Goal: Task Accomplishment & Management: Complete application form

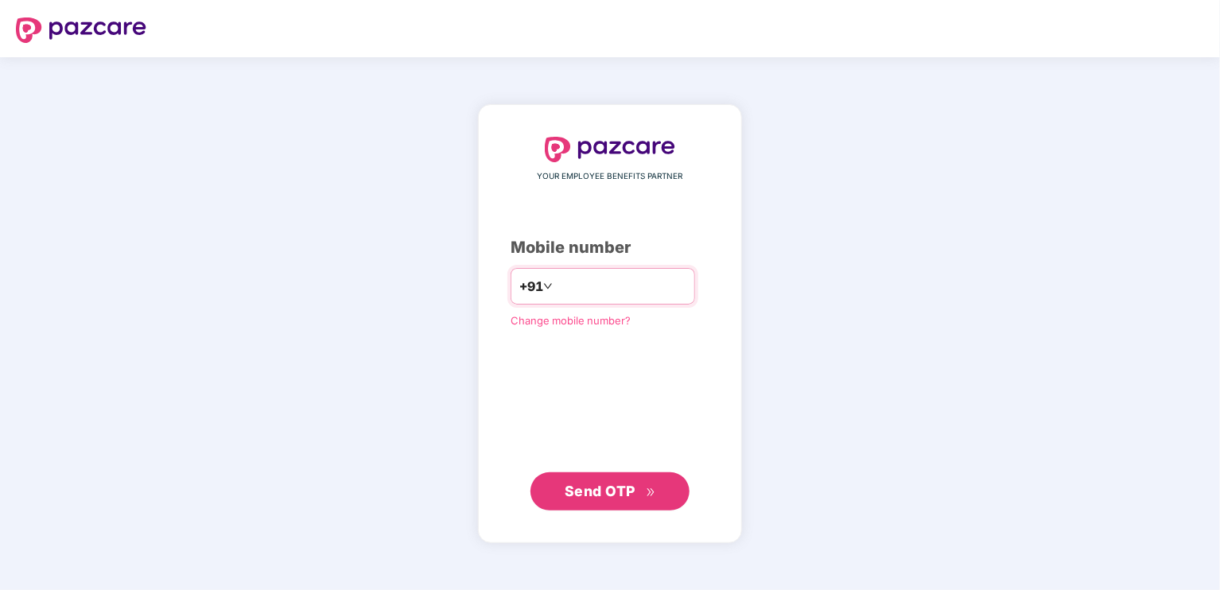
type input "**********"
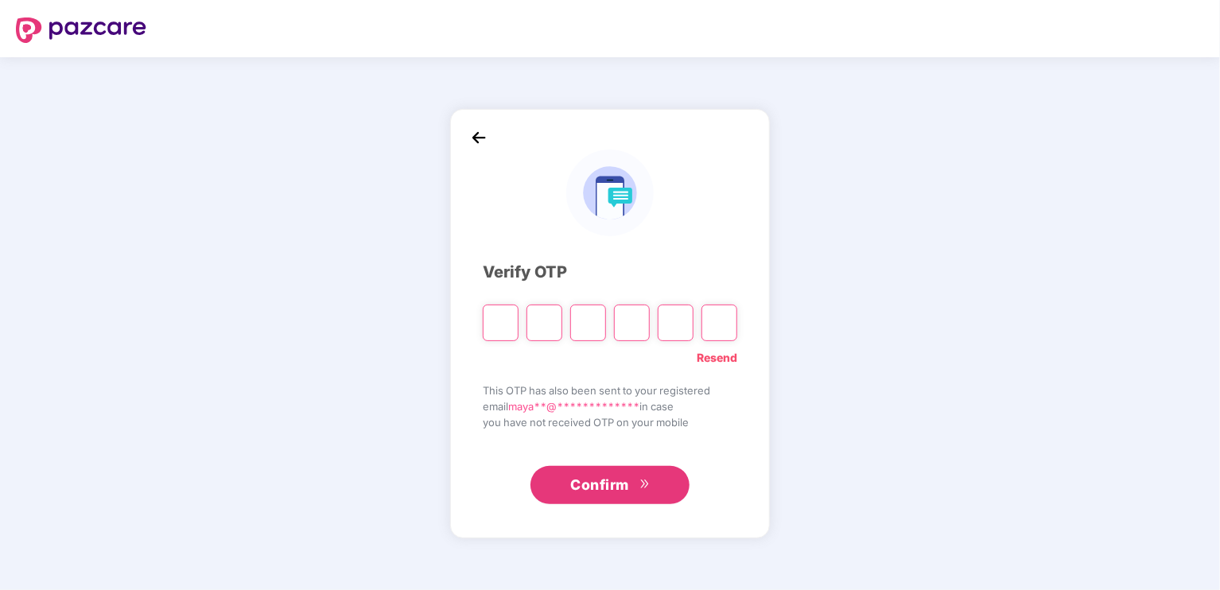
type input "*"
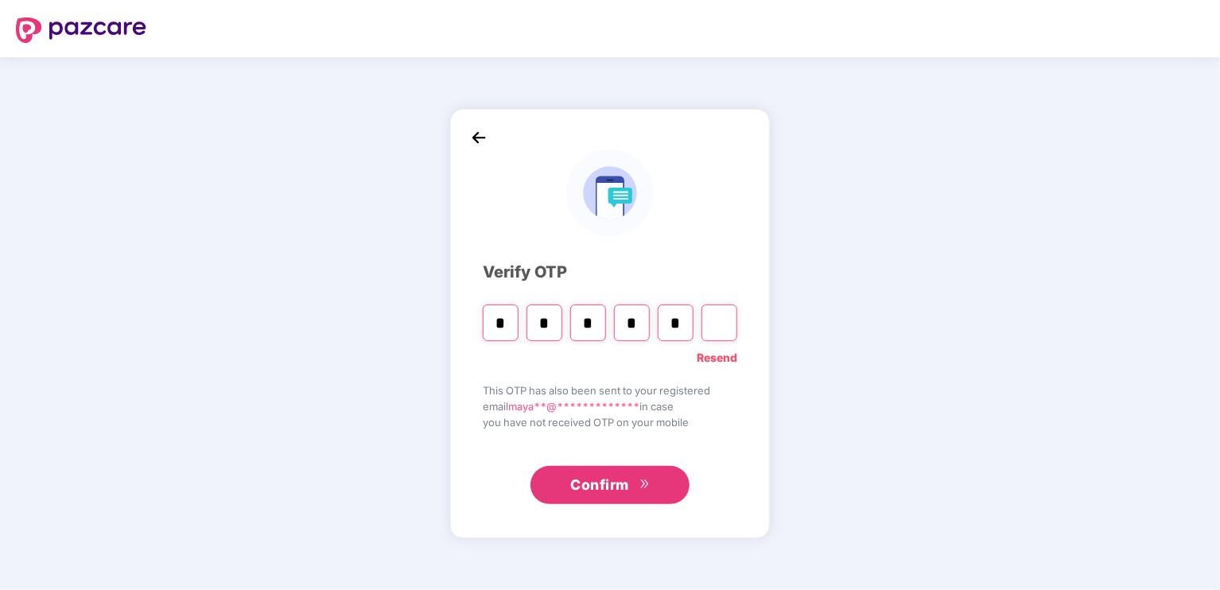
type input "*"
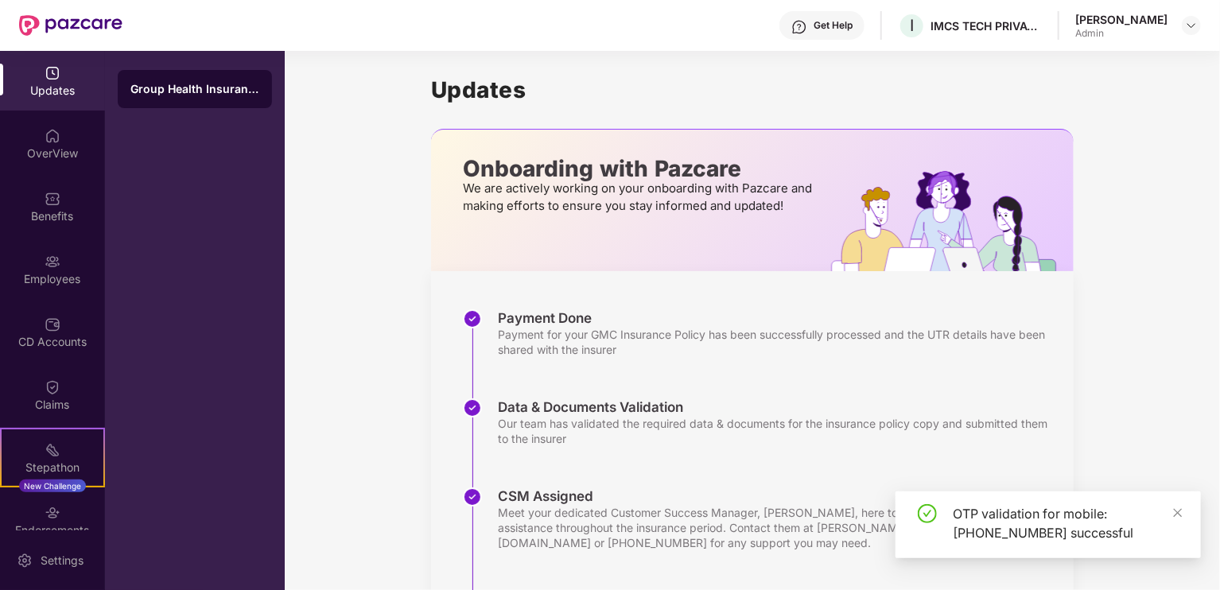
scroll to position [254, 0]
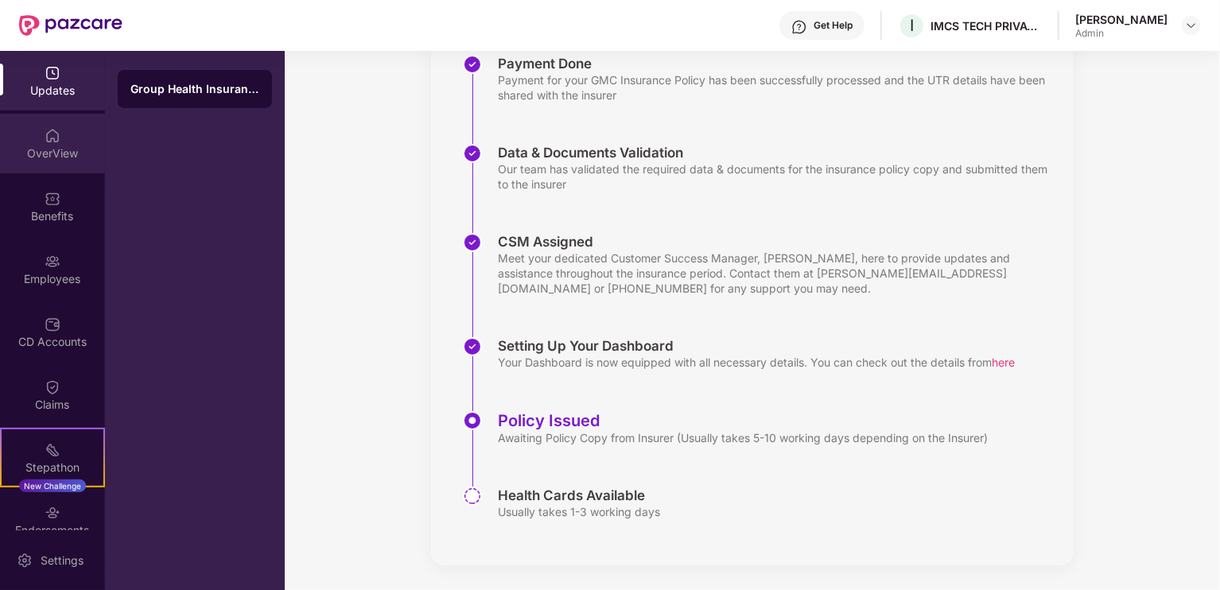
click at [54, 142] on img at bounding box center [53, 136] width 16 height 16
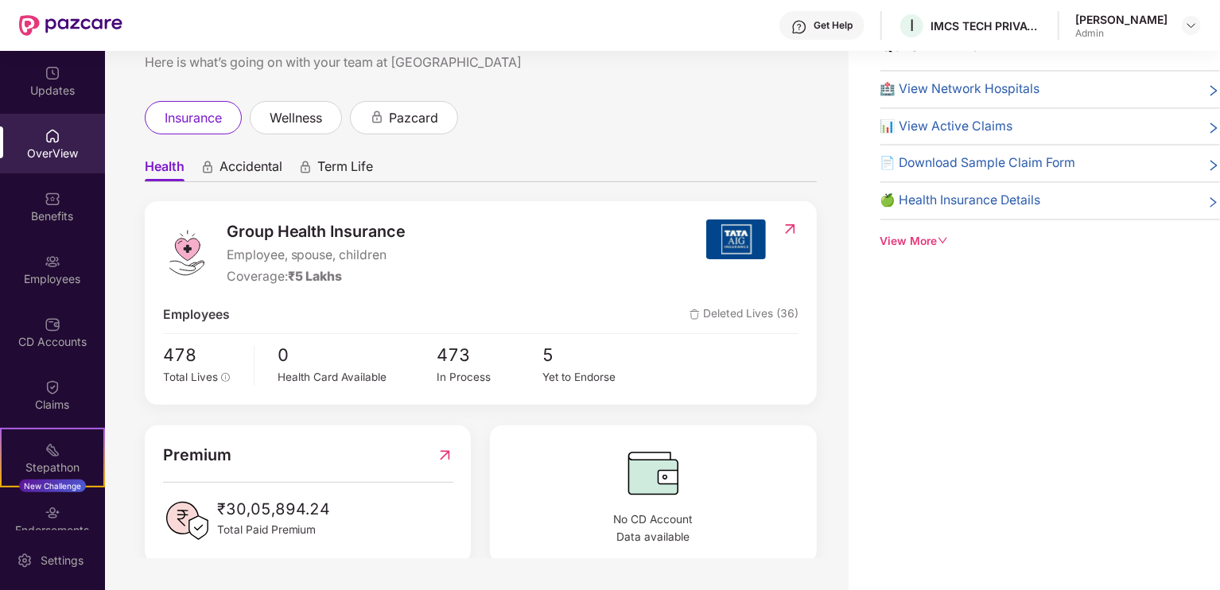
scroll to position [159, 0]
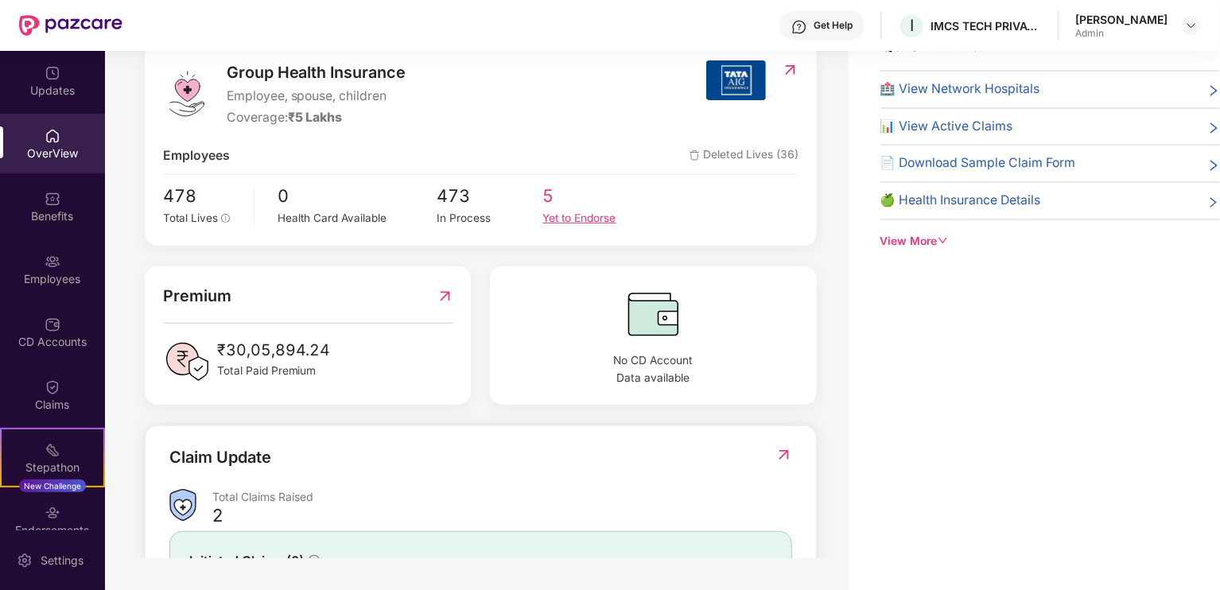
click at [557, 212] on div "Yet to Endorse" at bounding box center [596, 218] width 106 height 17
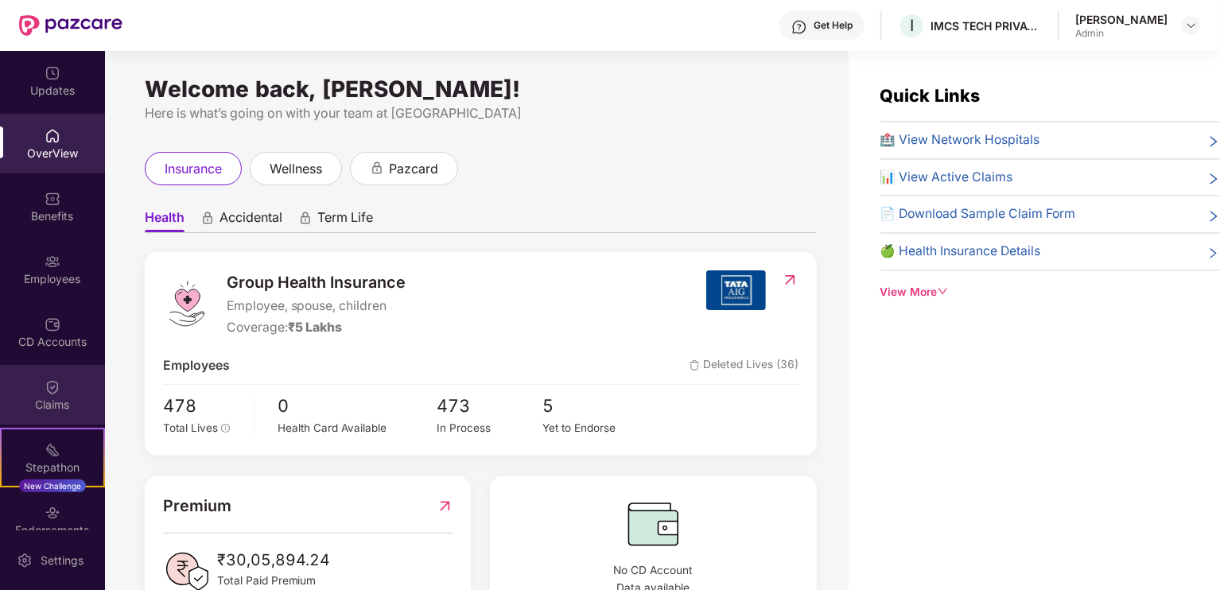
click at [52, 394] on img at bounding box center [53, 387] width 16 height 16
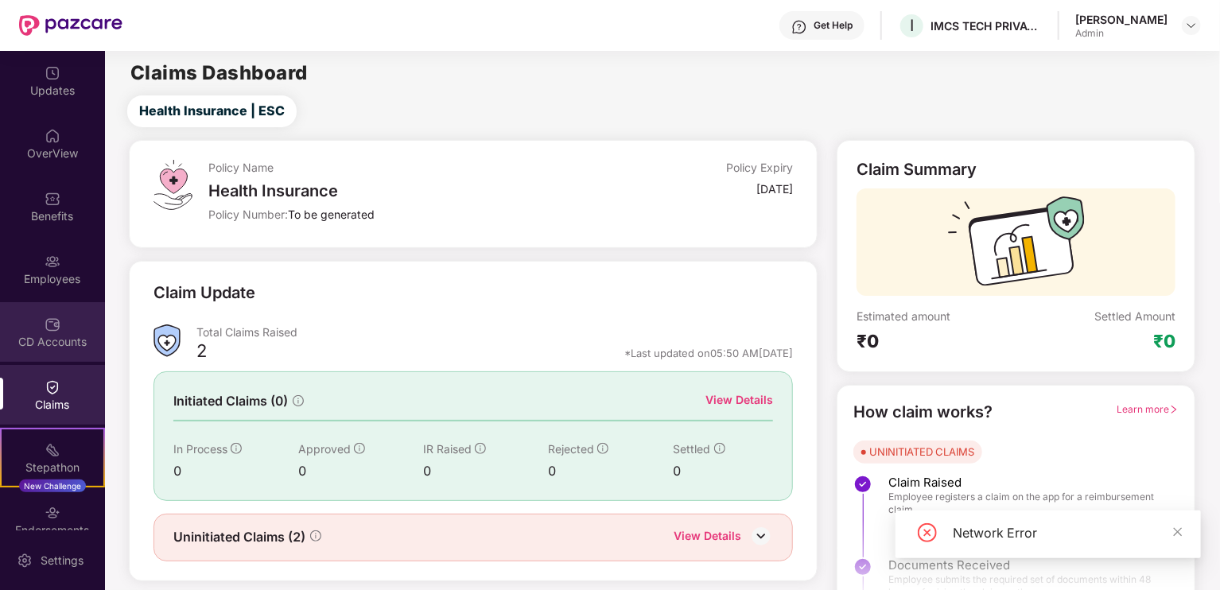
click at [50, 325] on img at bounding box center [53, 324] width 16 height 16
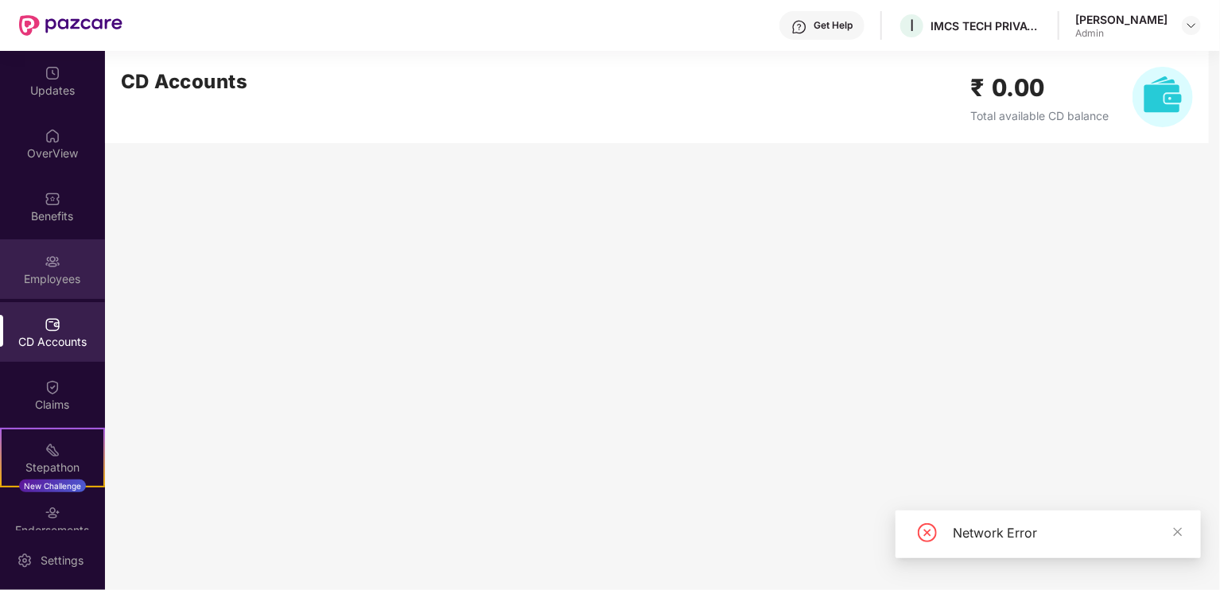
click at [67, 270] on div "Employees" at bounding box center [52, 269] width 105 height 60
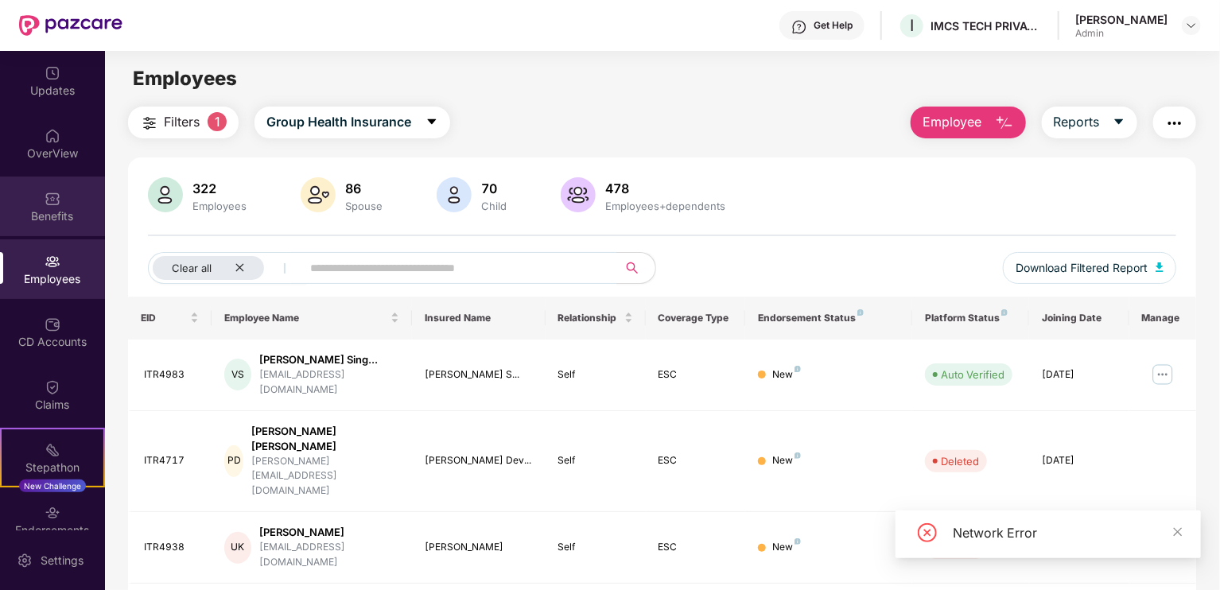
click at [49, 215] on div "Benefits" at bounding box center [52, 216] width 105 height 16
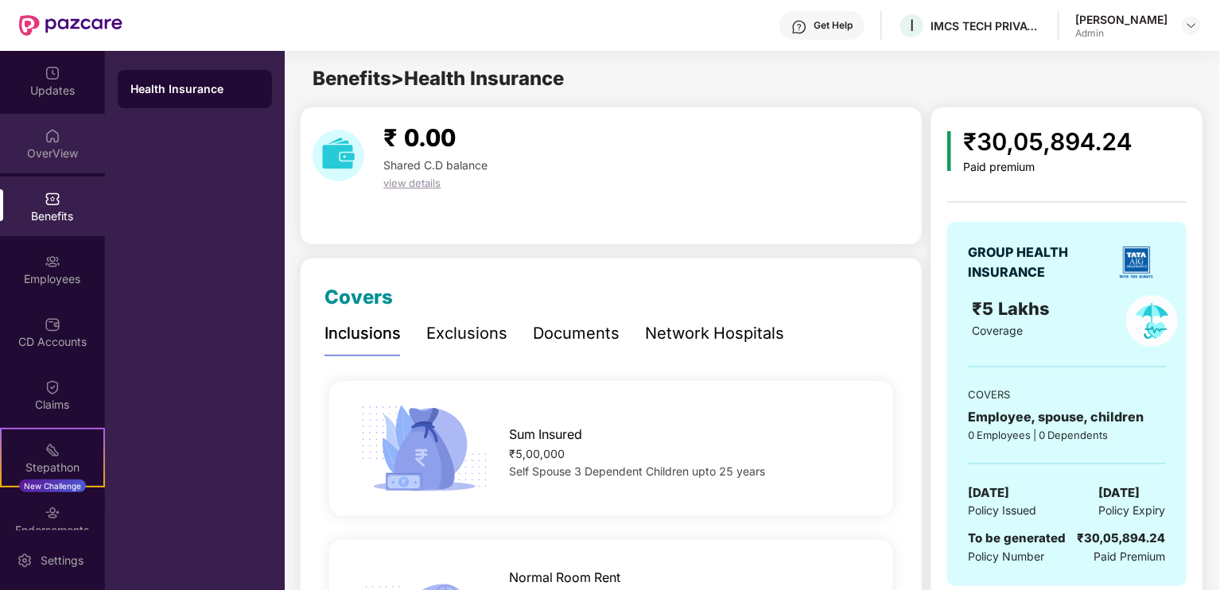
click at [57, 155] on div "OverView" at bounding box center [52, 154] width 105 height 16
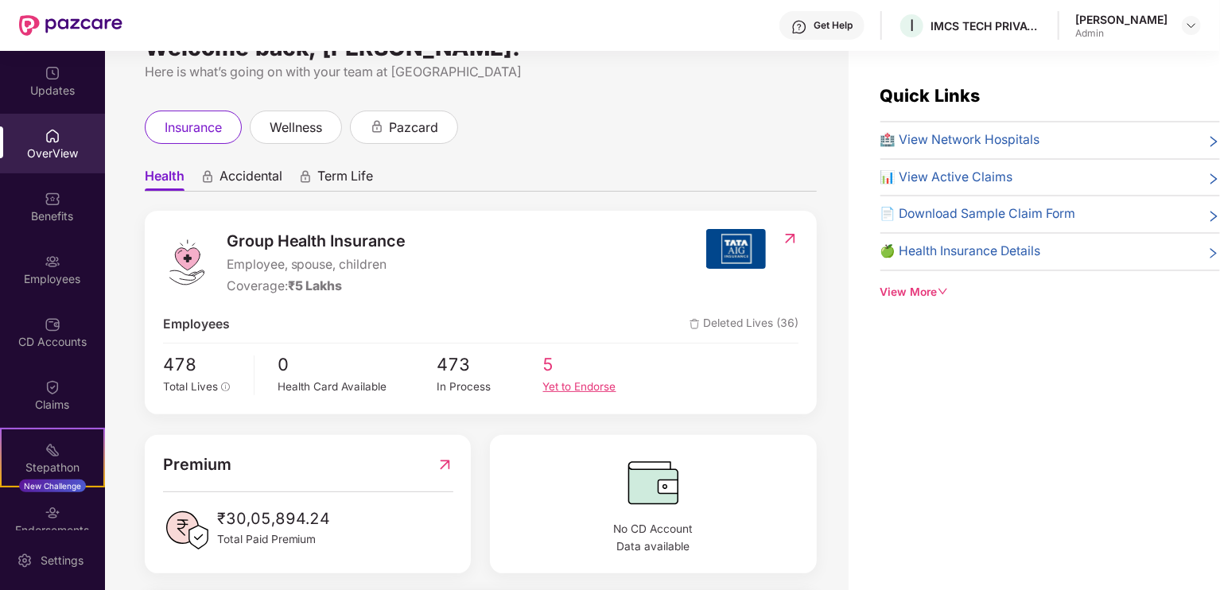
scroll to position [80, 0]
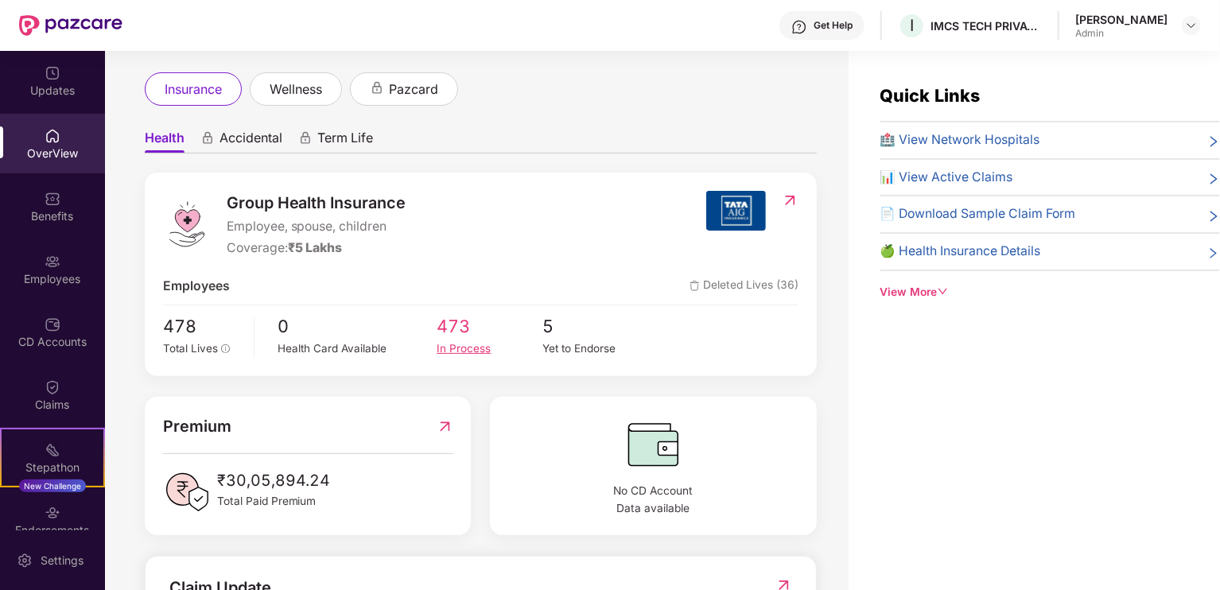
click at [452, 347] on div "In Process" at bounding box center [490, 348] width 106 height 17
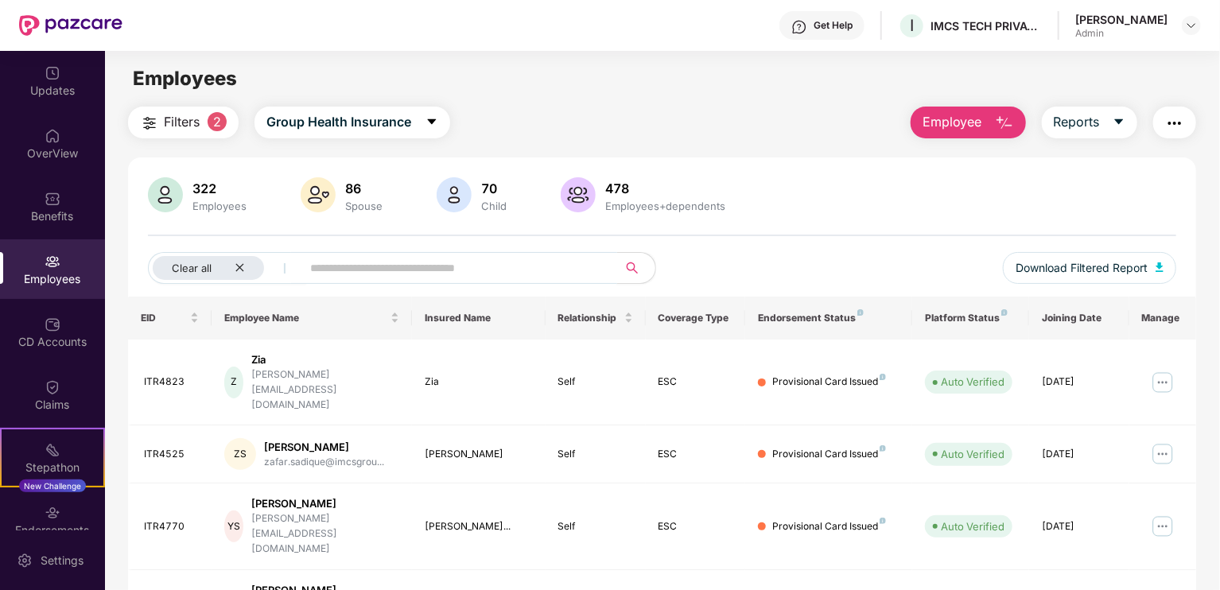
click at [403, 270] on input "text" at bounding box center [452, 268] width 285 height 24
paste input "*******"
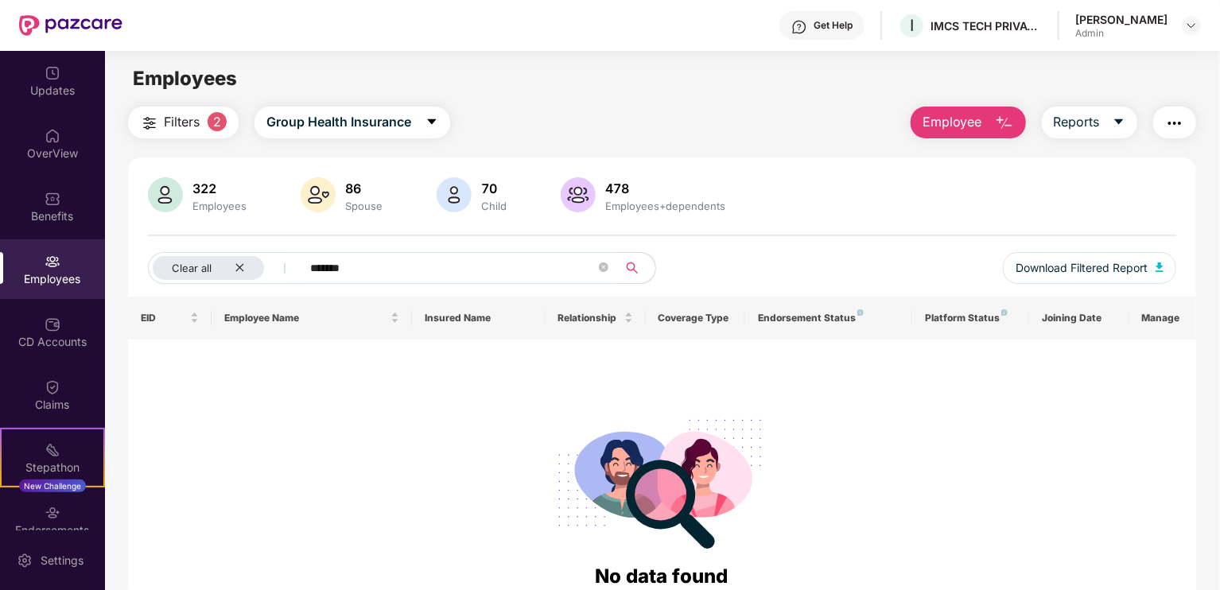
type input "*******"
click at [521, 87] on div "Employees" at bounding box center [662, 79] width 1114 height 30
click at [935, 122] on span "Employee" at bounding box center [952, 122] width 60 height 20
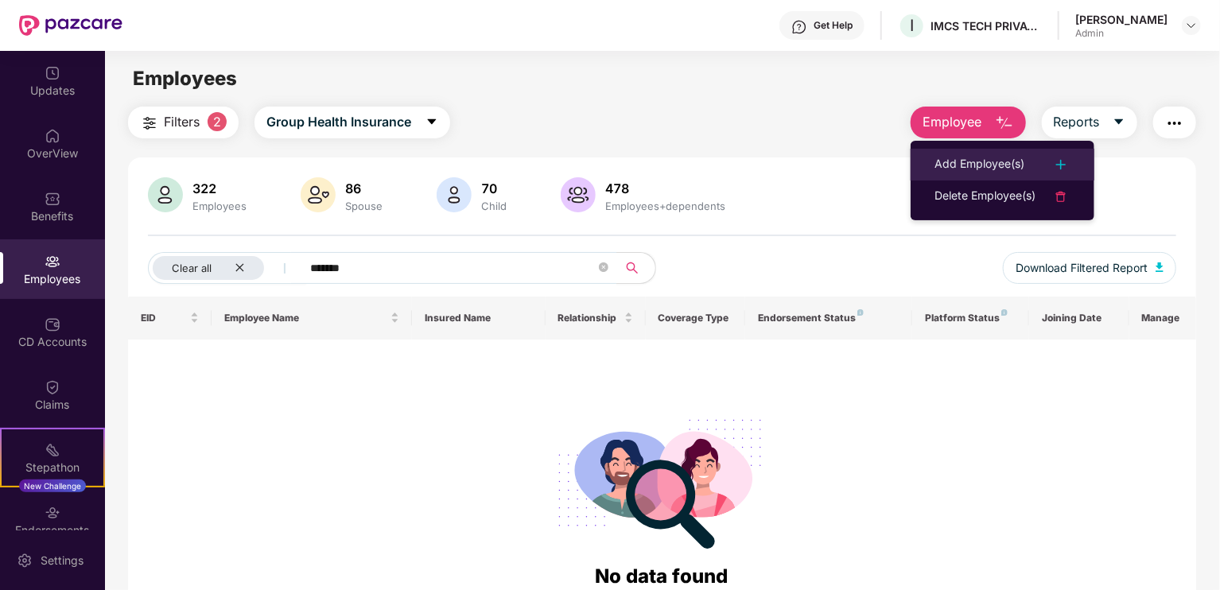
click at [953, 165] on div "Add Employee(s)" at bounding box center [979, 164] width 90 height 19
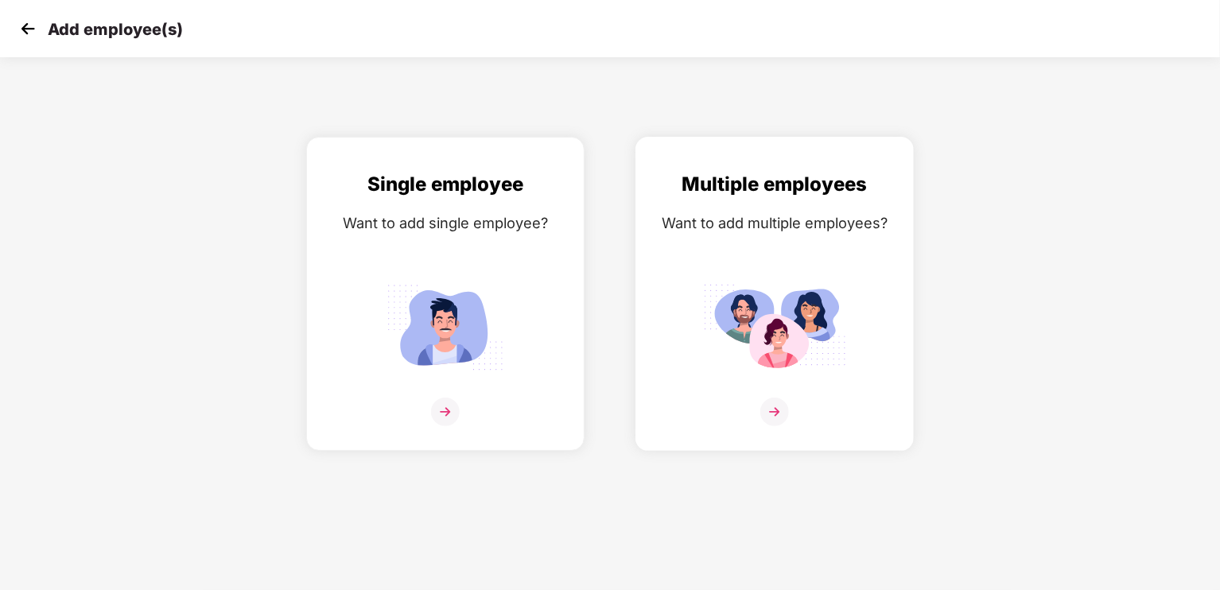
click at [707, 332] on img at bounding box center [774, 327] width 143 height 99
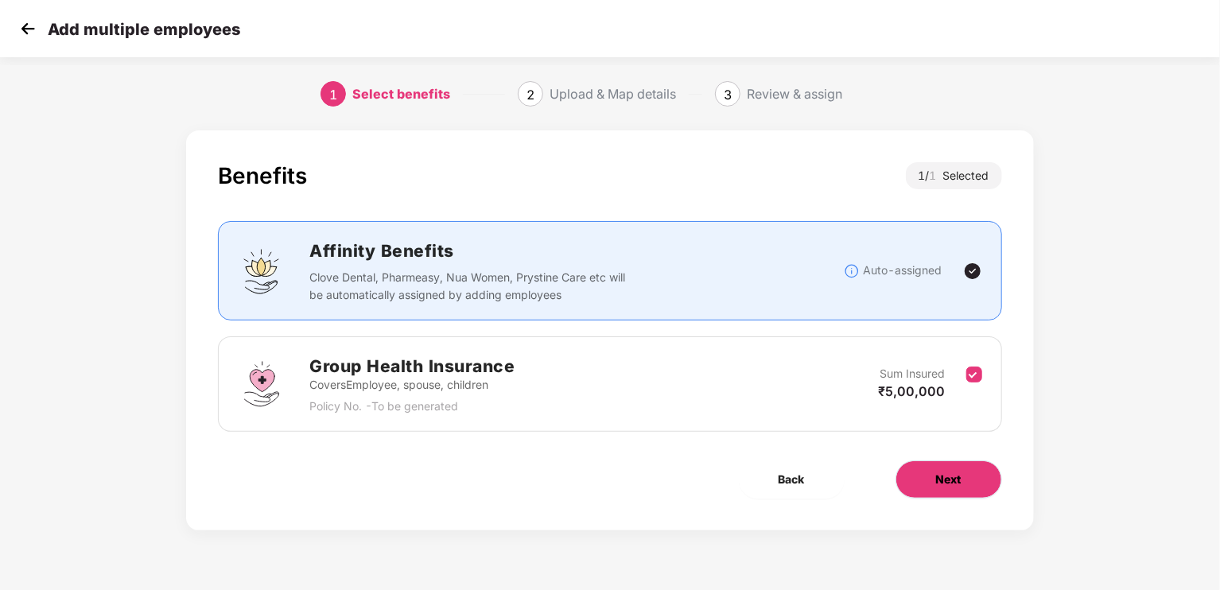
click at [938, 473] on span "Next" at bounding box center [948, 479] width 25 height 17
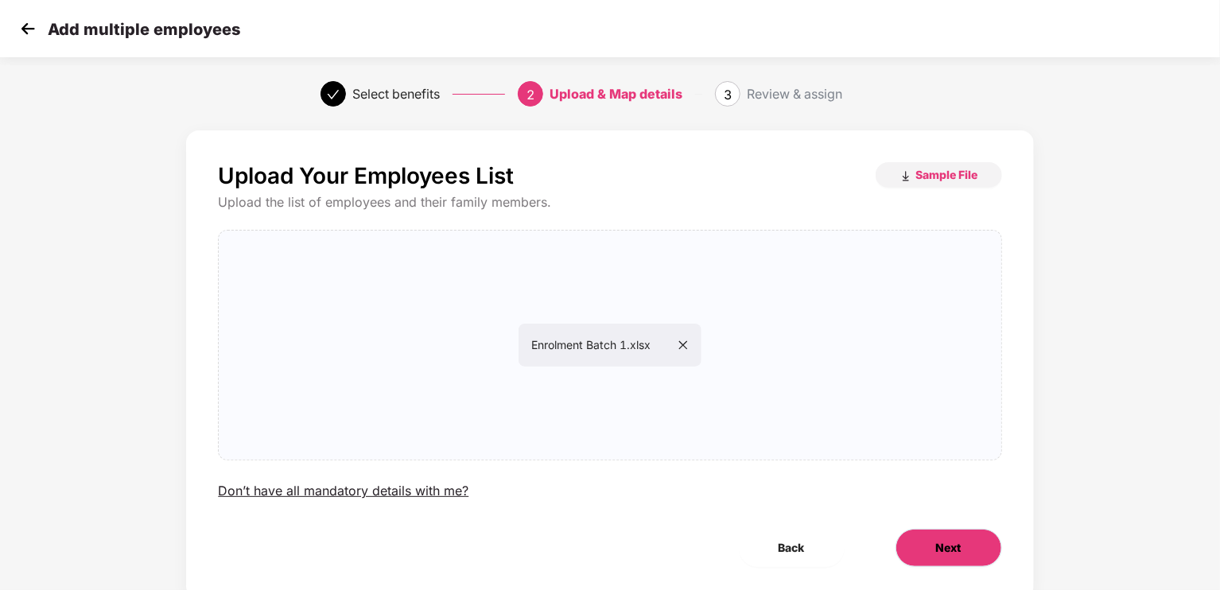
click at [952, 543] on span "Next" at bounding box center [948, 547] width 25 height 17
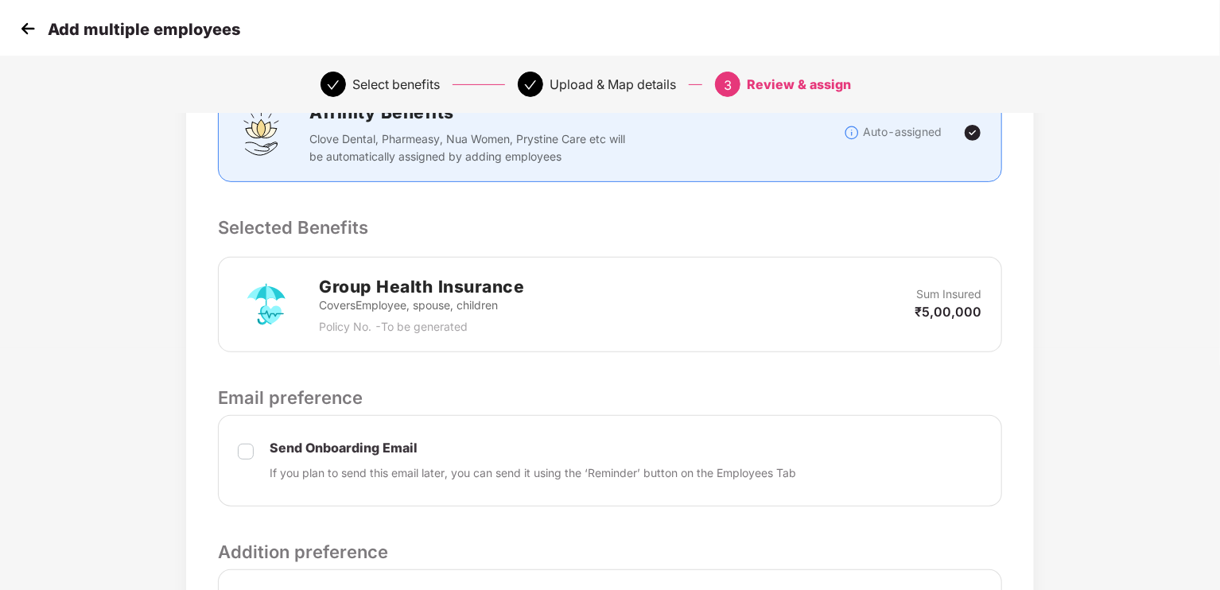
scroll to position [448, 0]
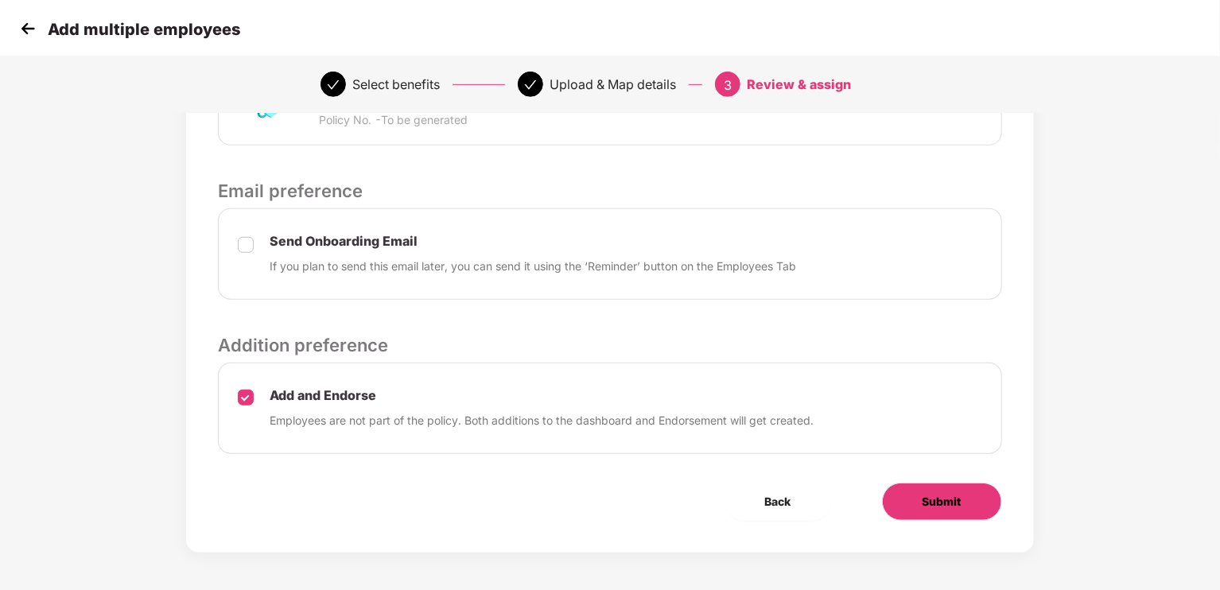
click at [961, 504] on button "Submit" at bounding box center [942, 502] width 120 height 38
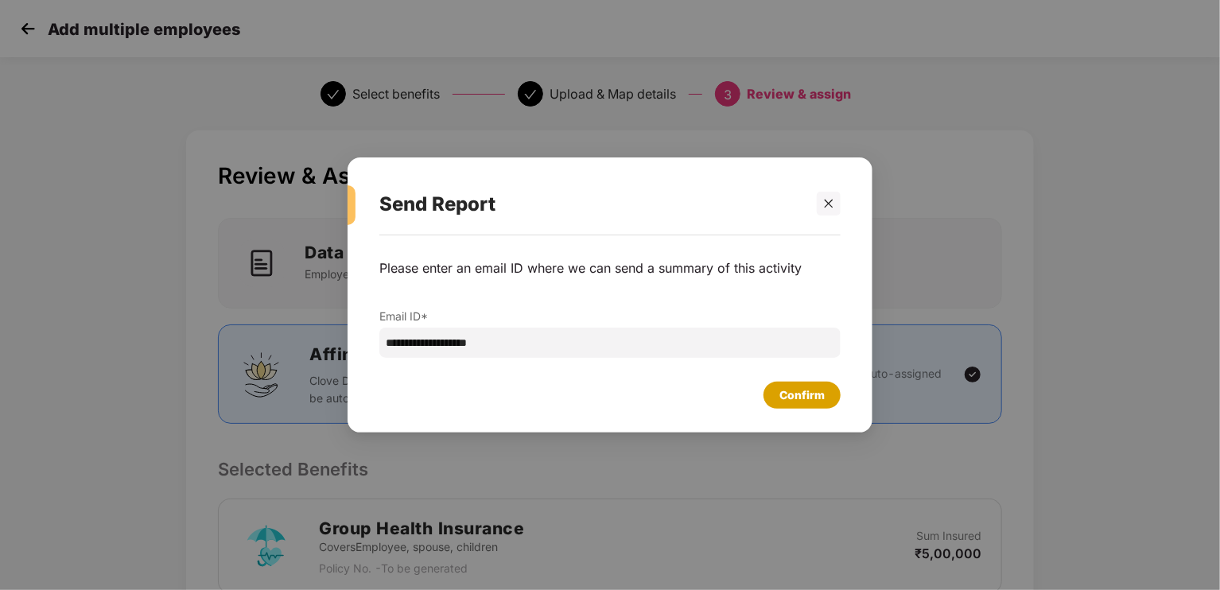
click at [794, 402] on div "Confirm" at bounding box center [801, 394] width 45 height 17
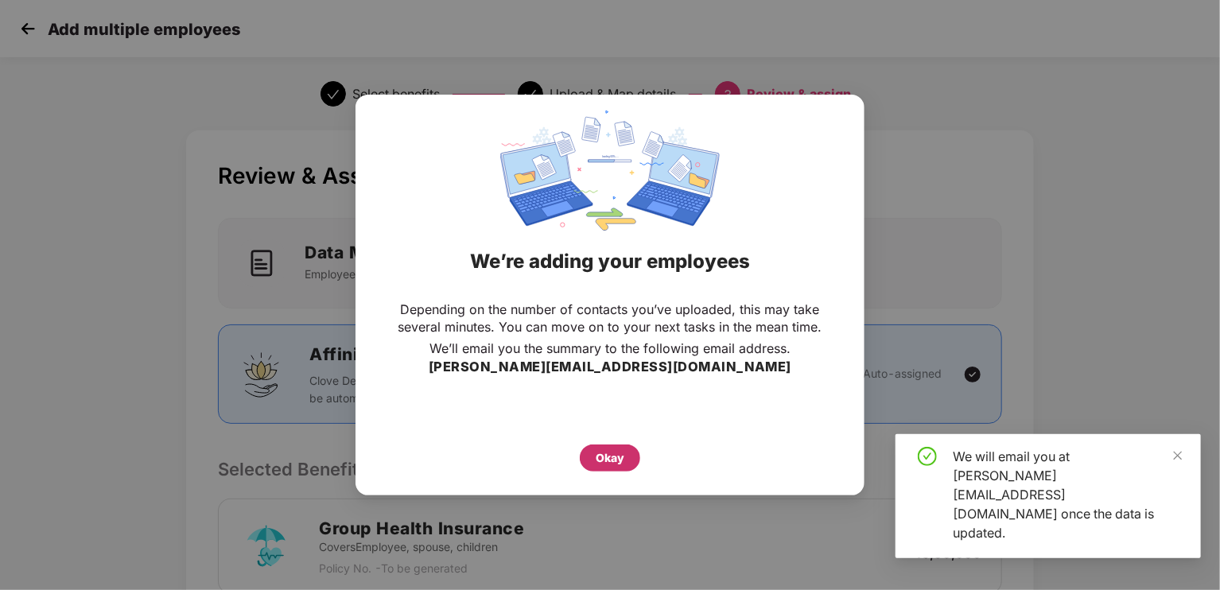
click at [611, 456] on div "Okay" at bounding box center [610, 457] width 29 height 17
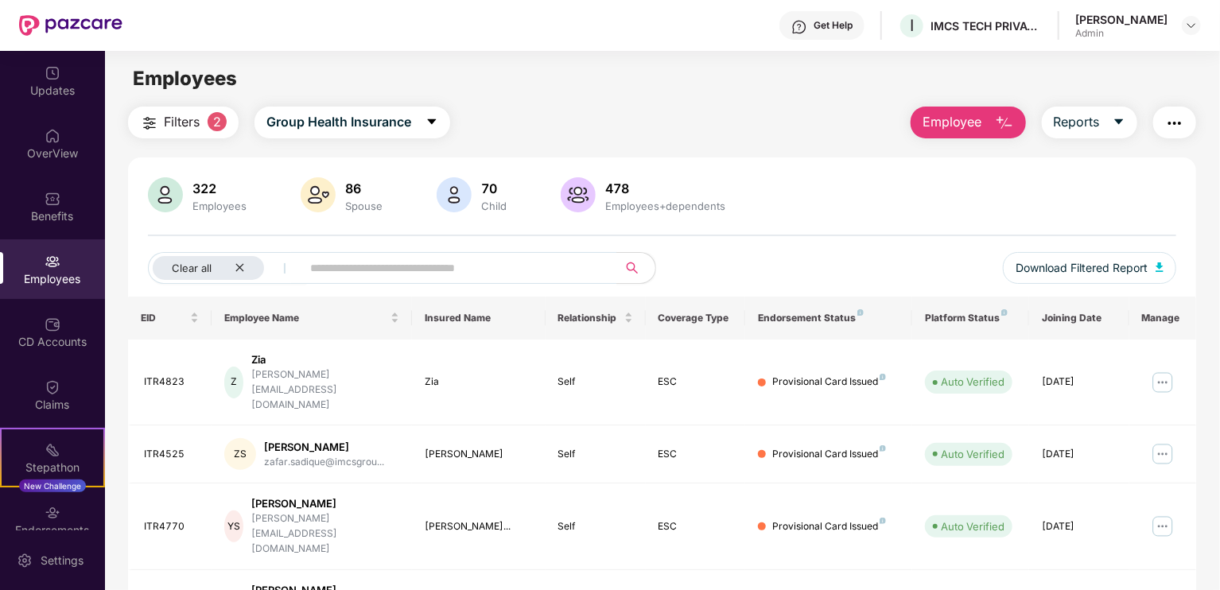
click at [199, 117] on span "Filters" at bounding box center [182, 122] width 36 height 20
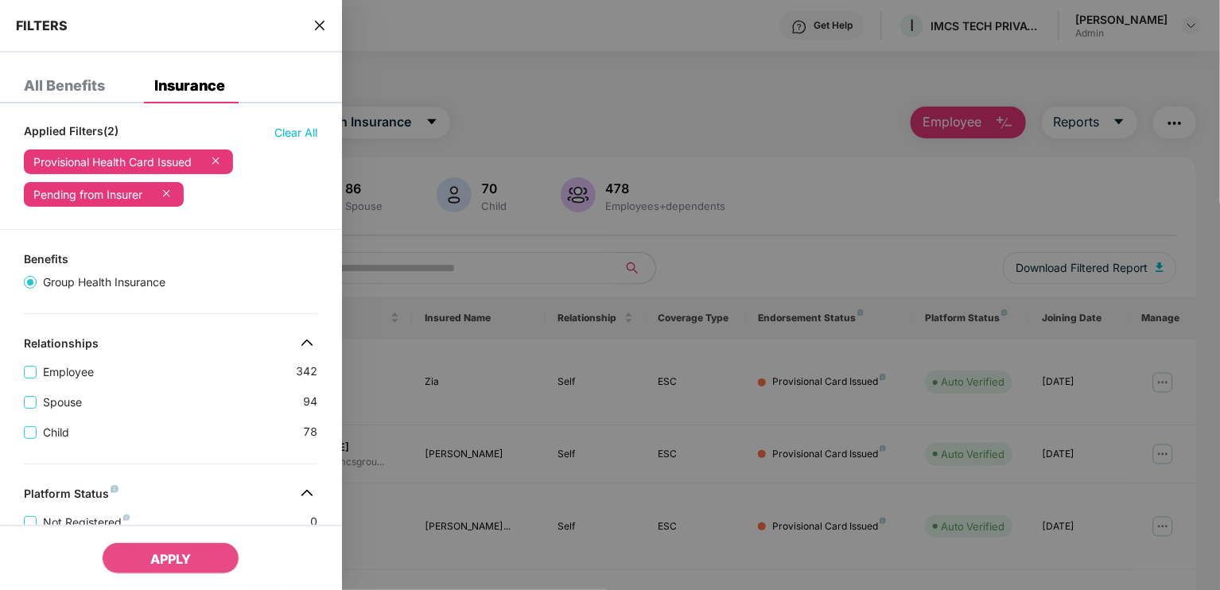
click at [525, 111] on div at bounding box center [610, 295] width 1220 height 590
click at [49, 83] on div "All Benefits" at bounding box center [64, 86] width 81 height 16
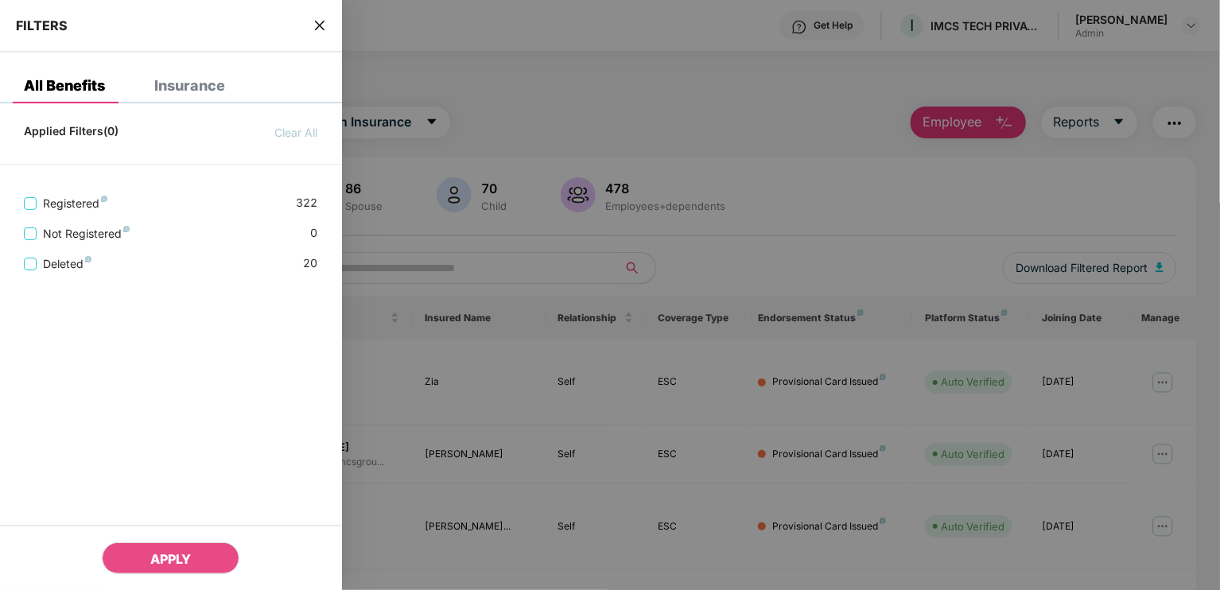
click at [317, 17] on span "close" at bounding box center [319, 25] width 13 height 16
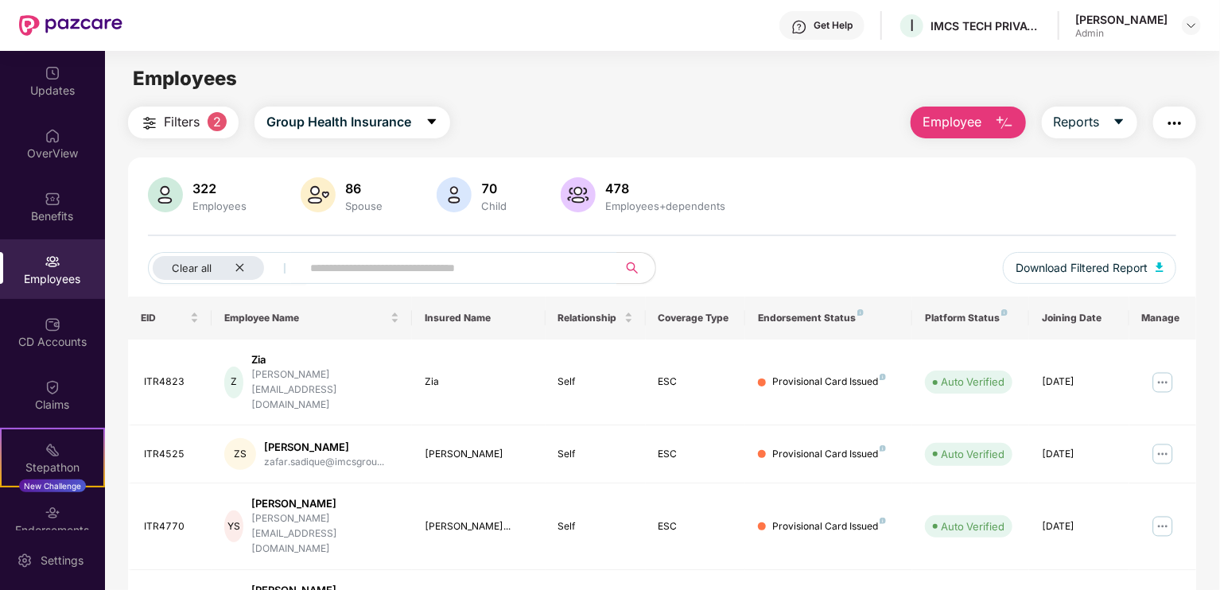
click at [951, 112] on span "Employee" at bounding box center [952, 122] width 60 height 20
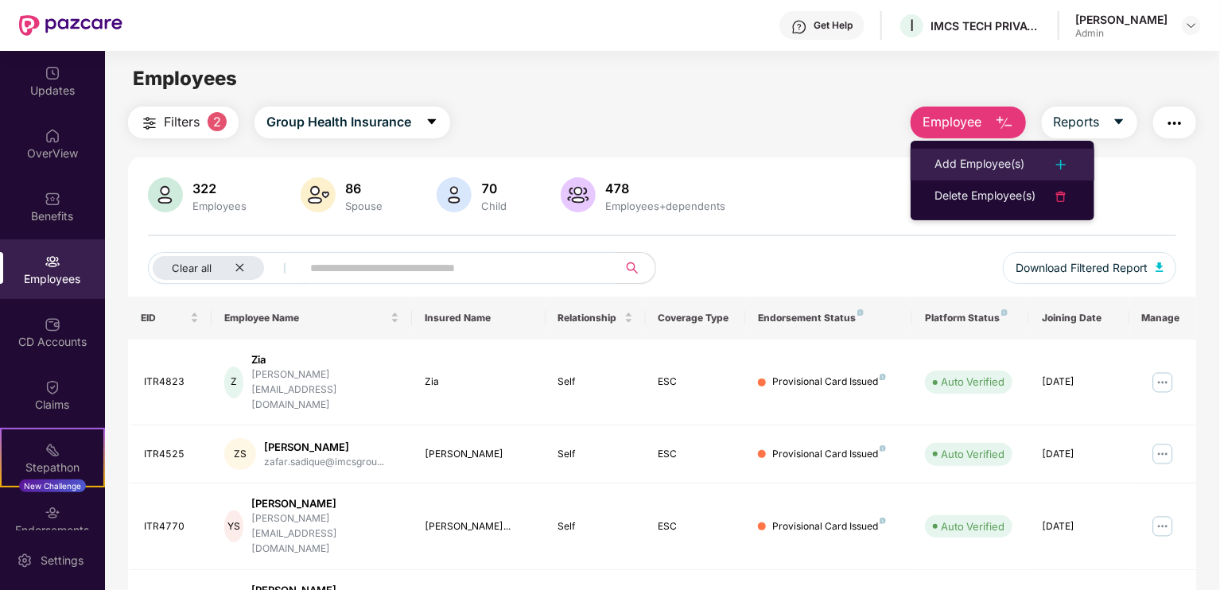
click at [1008, 161] on div "Add Employee(s)" at bounding box center [979, 164] width 90 height 19
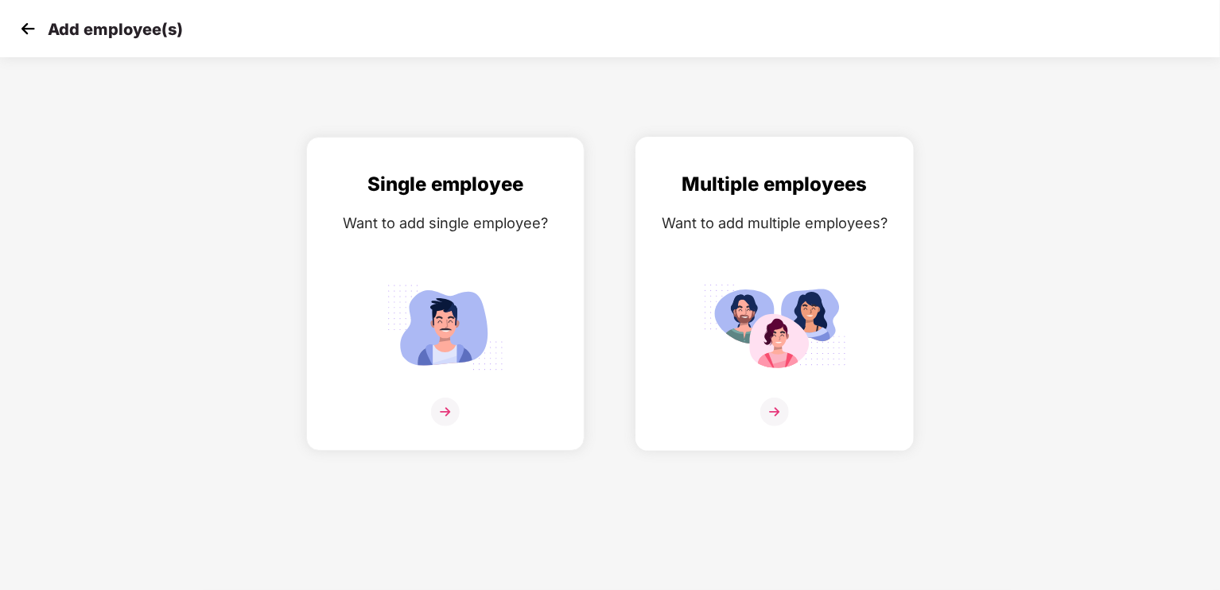
click at [781, 355] on img at bounding box center [774, 327] width 143 height 99
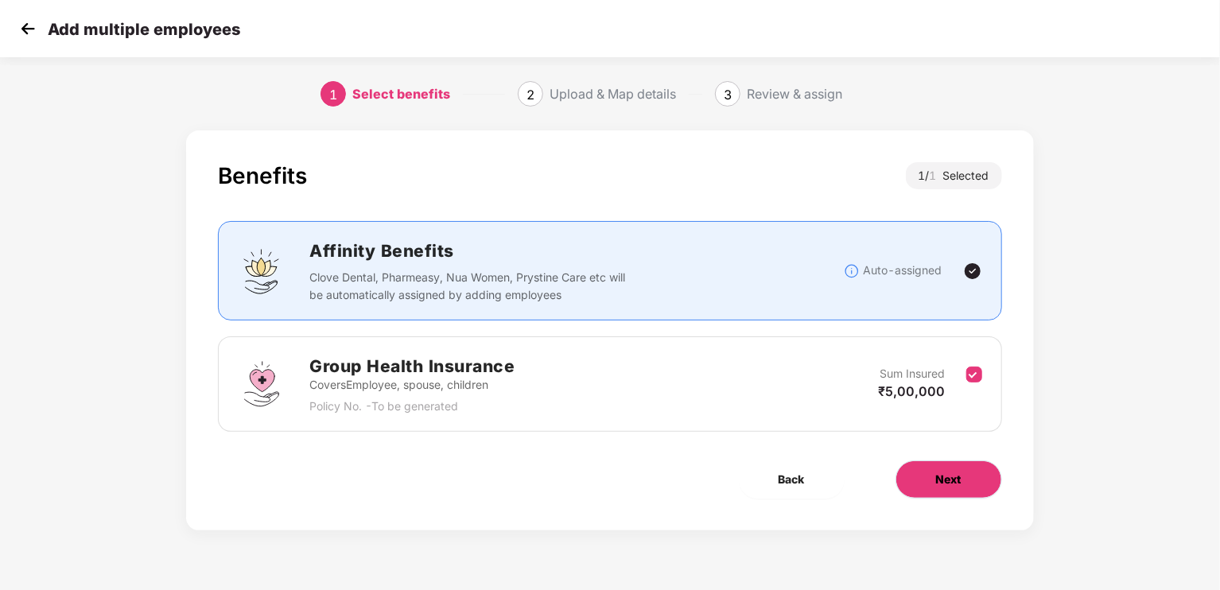
click at [964, 468] on button "Next" at bounding box center [948, 479] width 107 height 38
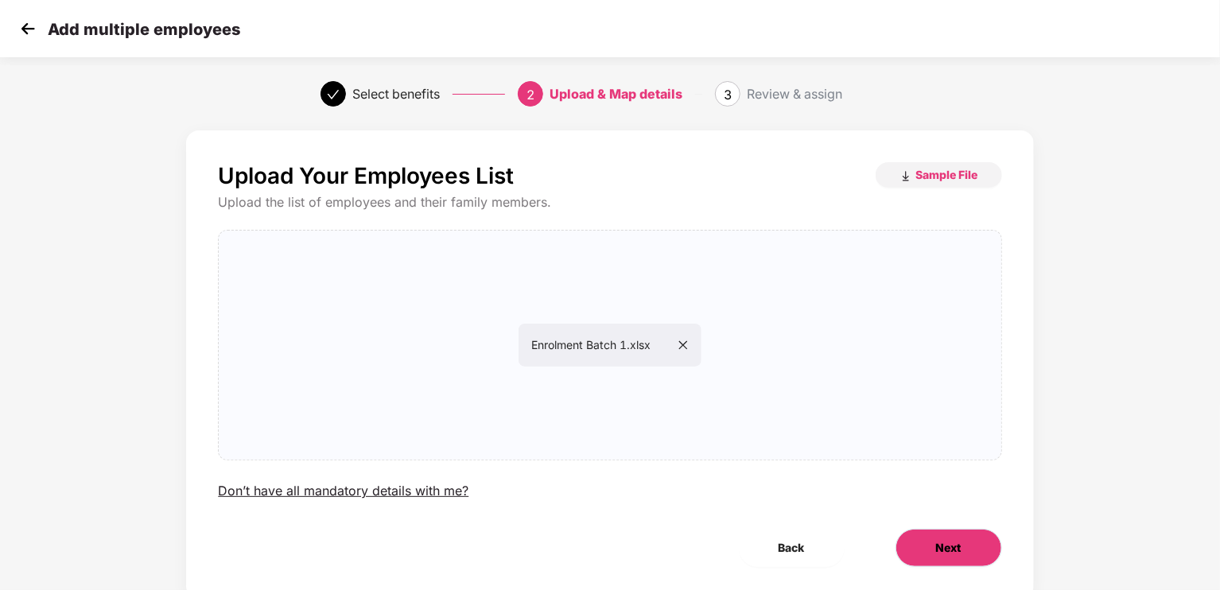
click at [961, 539] on span "Next" at bounding box center [948, 547] width 25 height 17
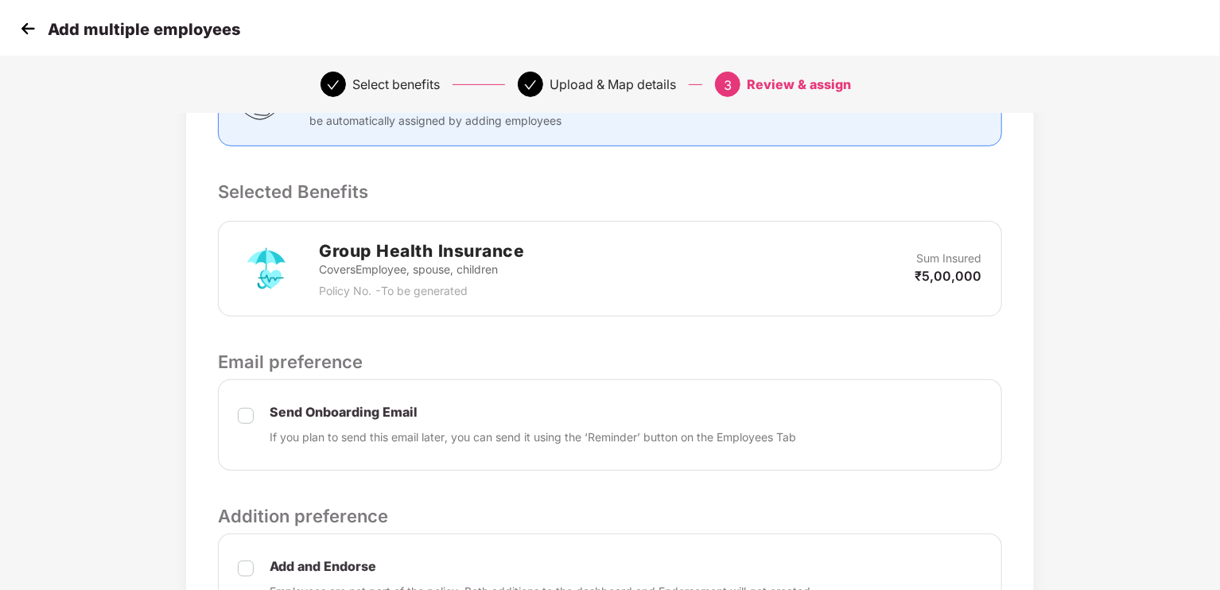
scroll to position [448, 0]
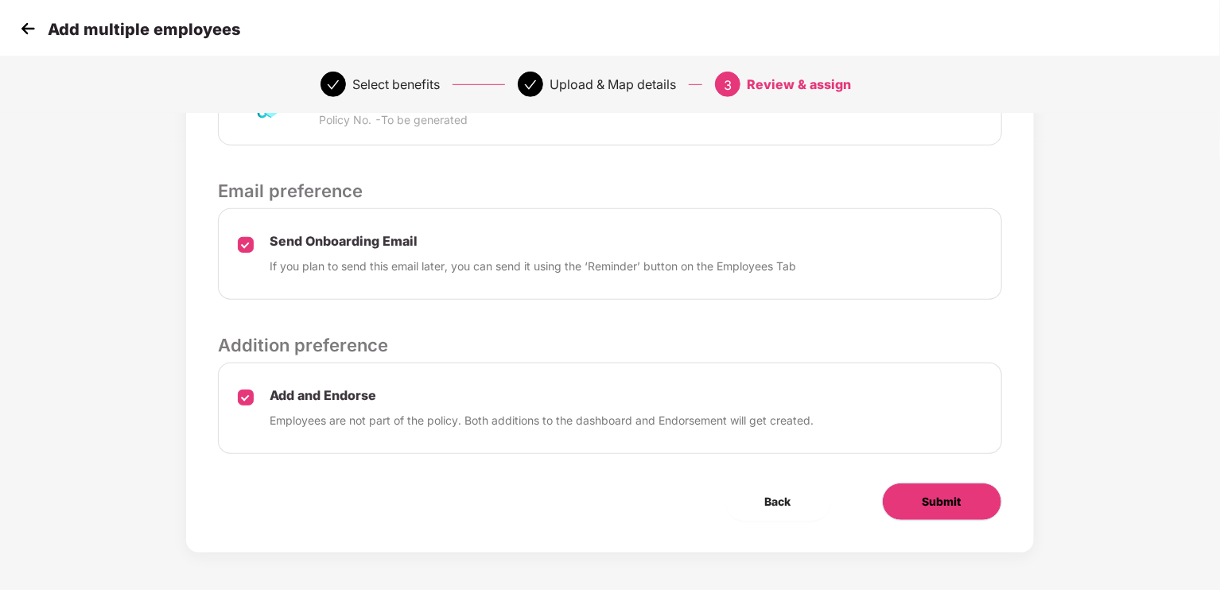
click at [973, 499] on button "Submit" at bounding box center [942, 502] width 120 height 38
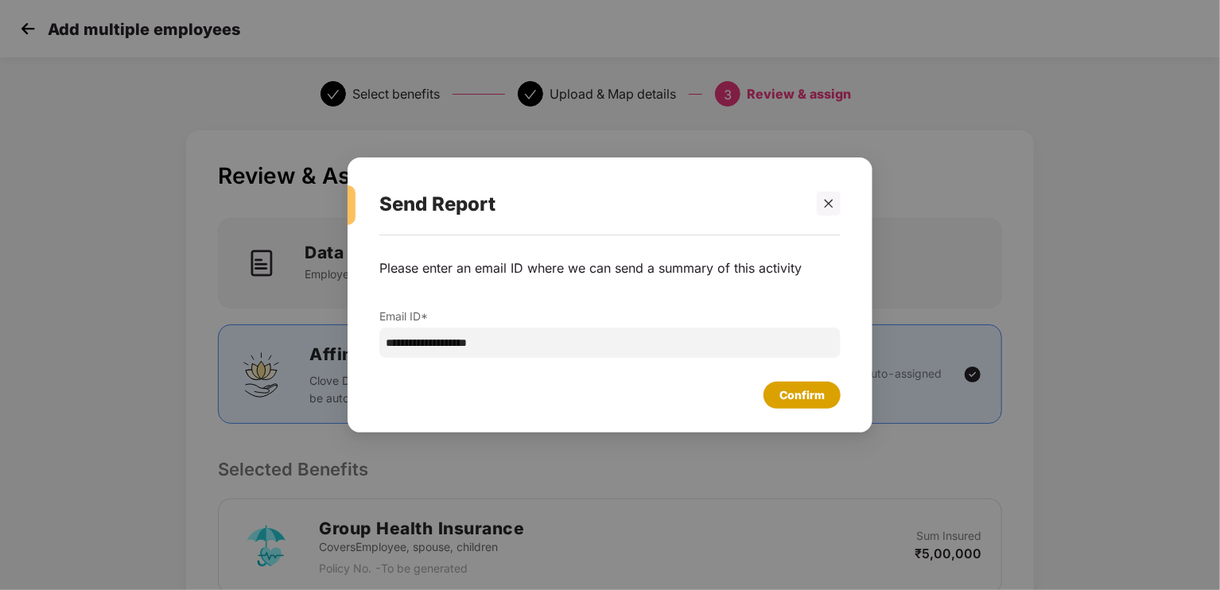
click at [806, 388] on div "Confirm" at bounding box center [801, 394] width 45 height 17
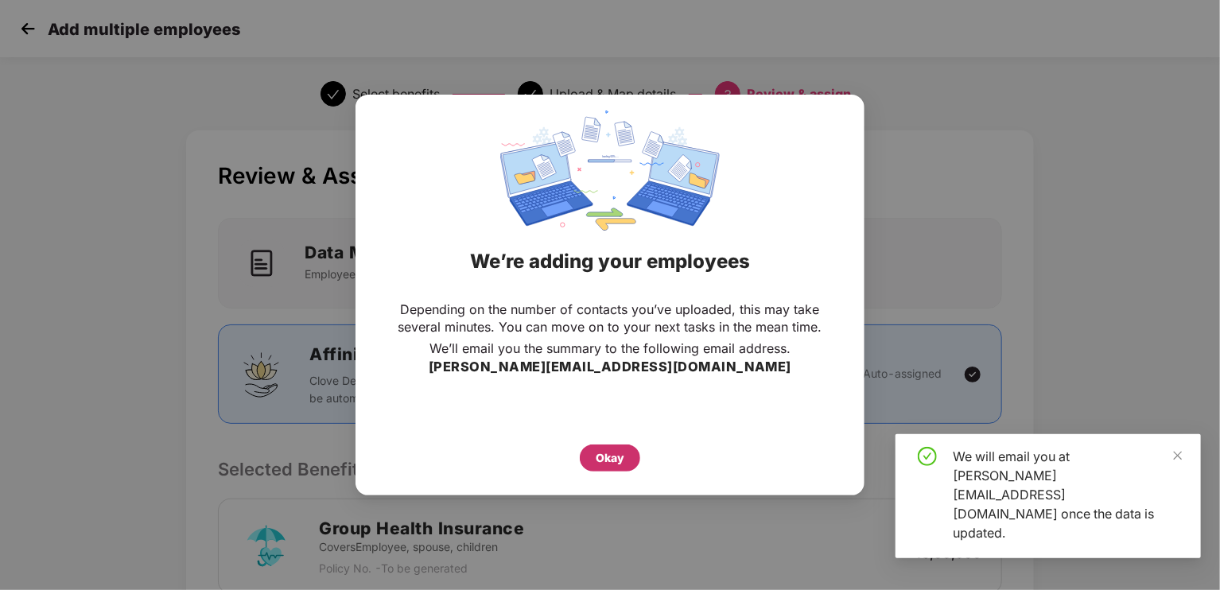
click at [611, 458] on div "Okay" at bounding box center [610, 457] width 29 height 17
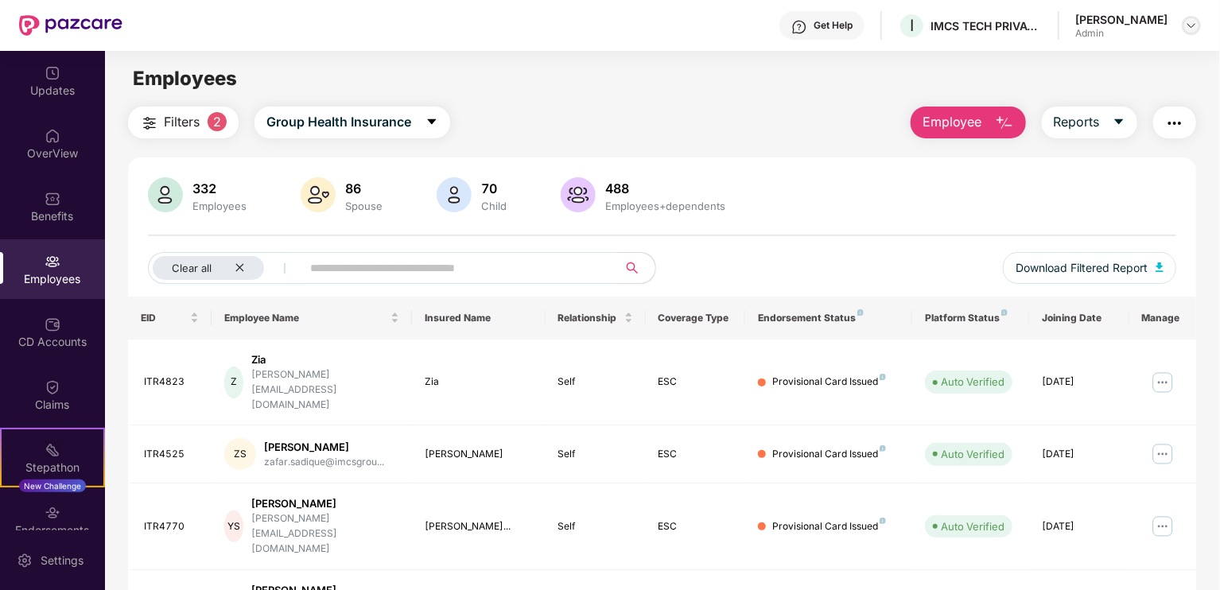
click at [1187, 23] on img at bounding box center [1191, 25] width 13 height 13
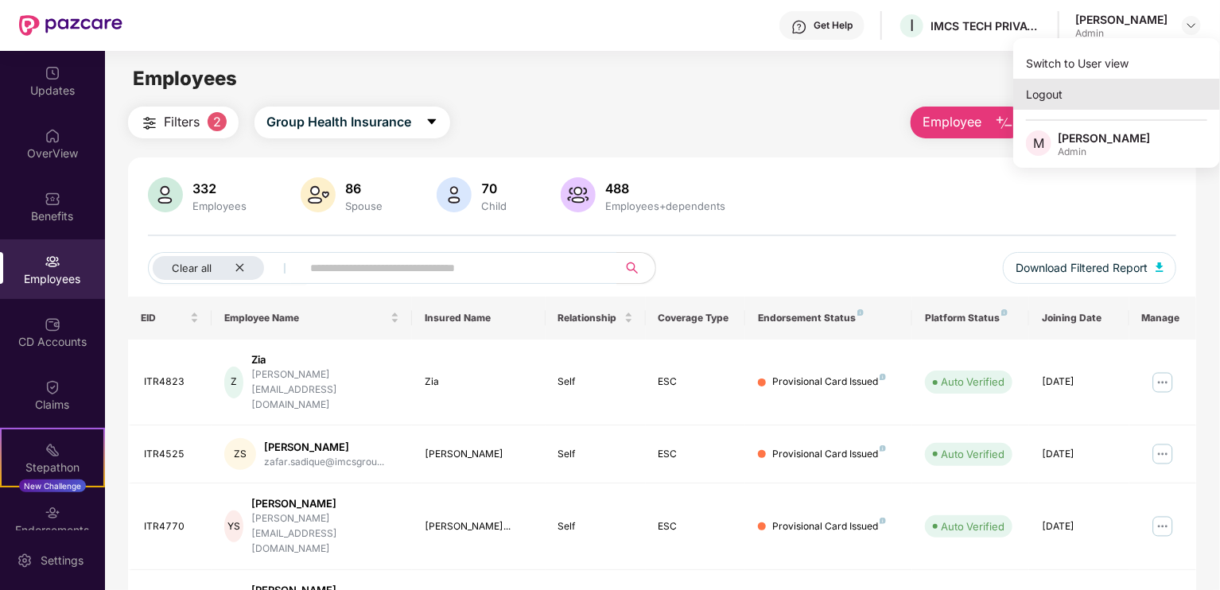
click at [1049, 91] on div "Logout" at bounding box center [1116, 94] width 207 height 31
